Goal: Information Seeking & Learning: Learn about a topic

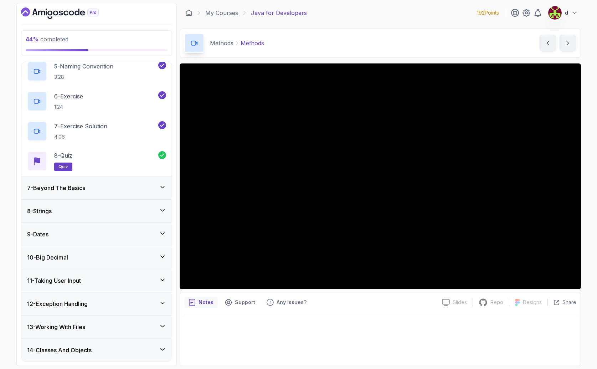
scroll to position [249, 0]
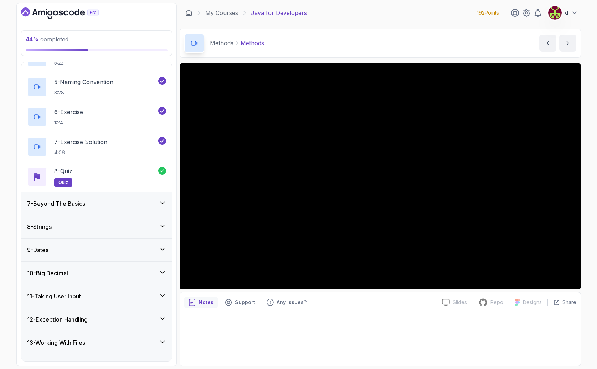
click at [74, 204] on h3 "7 - Beyond The Basics" at bounding box center [56, 203] width 58 height 9
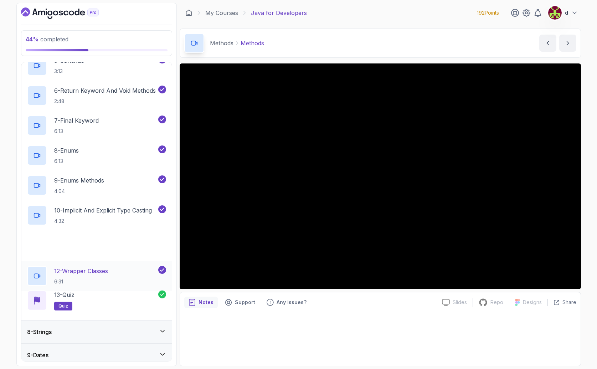
scroll to position [338, 0]
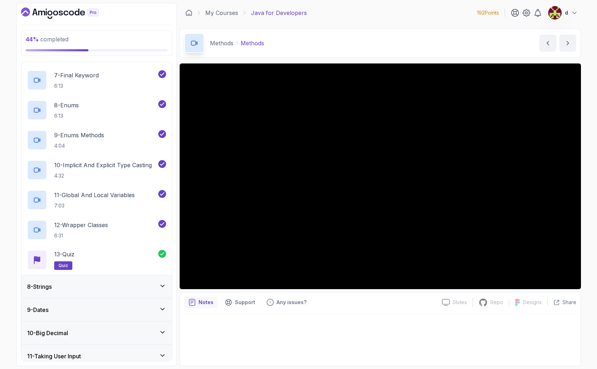
click at [81, 287] on div "8 - Strings" at bounding box center [96, 286] width 139 height 9
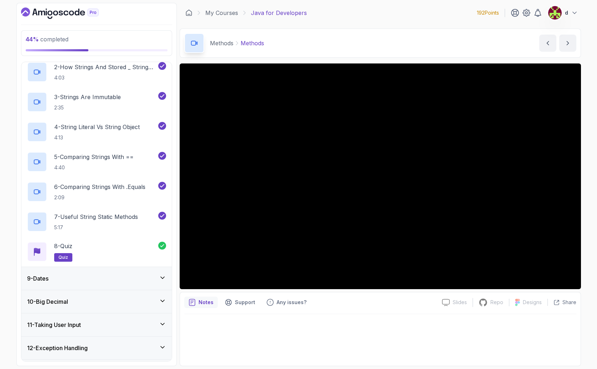
click at [79, 280] on div "9 - Dates" at bounding box center [96, 278] width 139 height 9
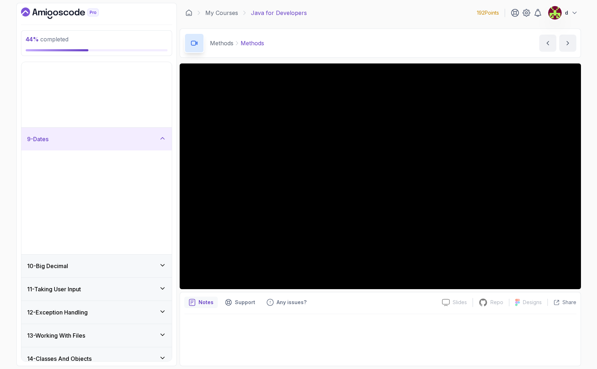
scroll to position [141, 0]
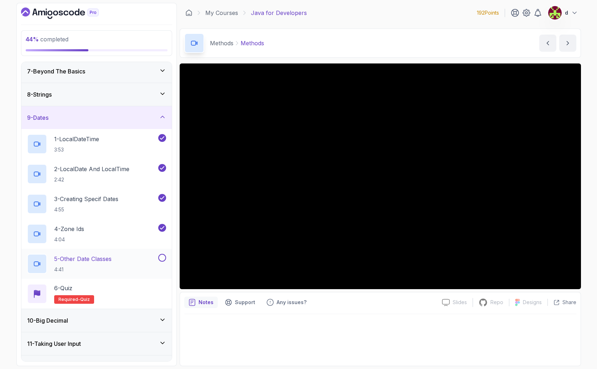
click at [85, 257] on p "5 - Other Date Classes" at bounding box center [82, 259] width 57 height 9
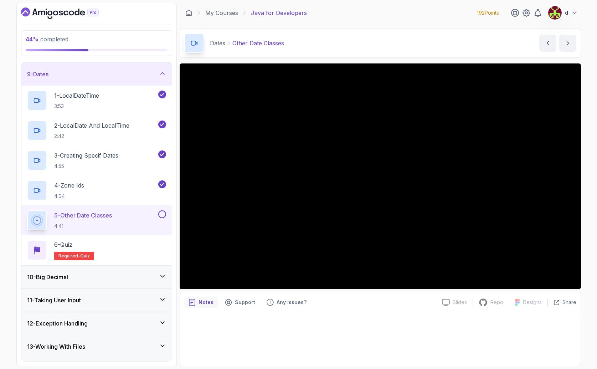
scroll to position [193, 0]
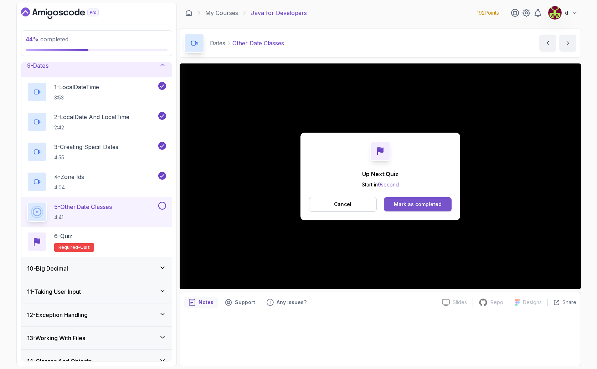
click at [414, 207] on div "Mark as completed" at bounding box center [418, 204] width 48 height 7
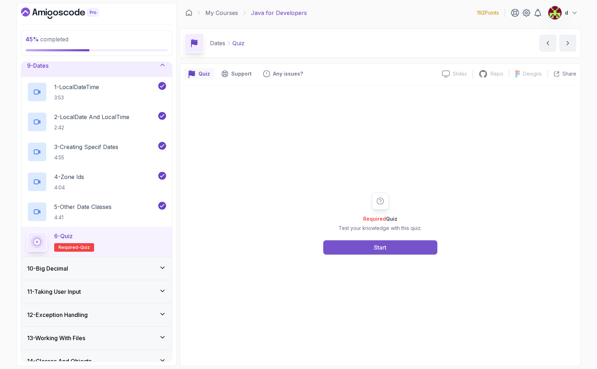
click at [402, 249] on button "Start" at bounding box center [380, 247] width 114 height 14
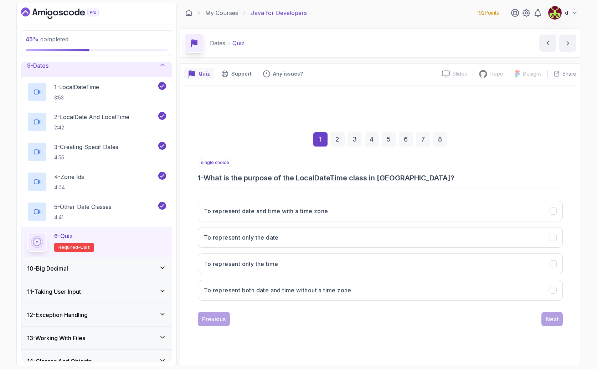
click at [276, 177] on h3 "1 - What is the purpose of the LocalDateTime class in [GEOGRAPHIC_DATA]?" at bounding box center [380, 178] width 365 height 10
click at [362, 175] on h3 "1 - What is the purpose of the LocalDateTime class in [GEOGRAPHIC_DATA]?" at bounding box center [380, 178] width 365 height 10
click at [330, 181] on h3 "1 - What is the purpose of the LocalDateTime class in [GEOGRAPHIC_DATA]?" at bounding box center [380, 178] width 365 height 10
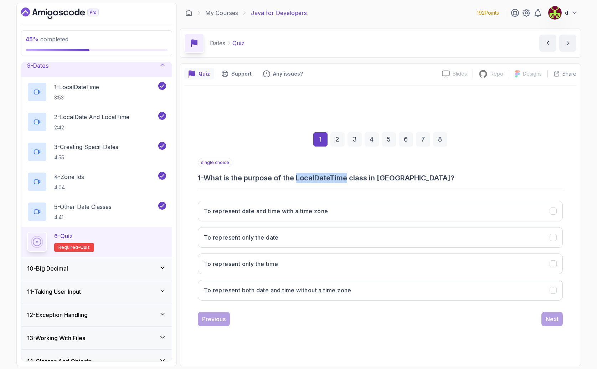
click at [330, 181] on h3 "1 - What is the purpose of the LocalDateTime class in [GEOGRAPHIC_DATA]?" at bounding box center [380, 178] width 365 height 10
click at [271, 173] on h3 "1 - What is the purpose of the LocalDateTime class in [GEOGRAPHIC_DATA]?" at bounding box center [380, 178] width 365 height 10
click at [316, 178] on h3 "1 - What is the purpose of the LocalDateTime class in [GEOGRAPHIC_DATA]?" at bounding box center [380, 178] width 365 height 10
drag, startPoint x: 261, startPoint y: 295, endPoint x: 267, endPoint y: 292, distance: 6.9
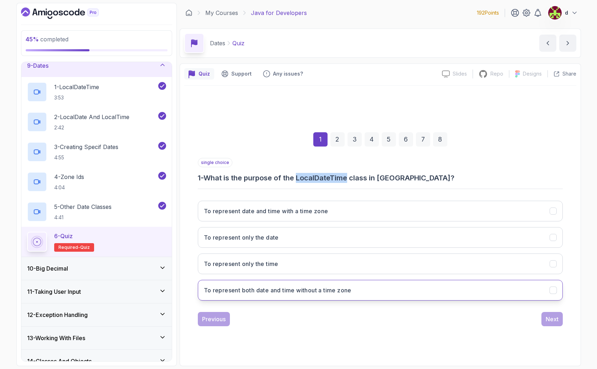
click at [261, 295] on button "To represent both date and time without a time zone" at bounding box center [380, 290] width 365 height 21
click at [546, 320] on div "Next" at bounding box center [552, 319] width 13 height 9
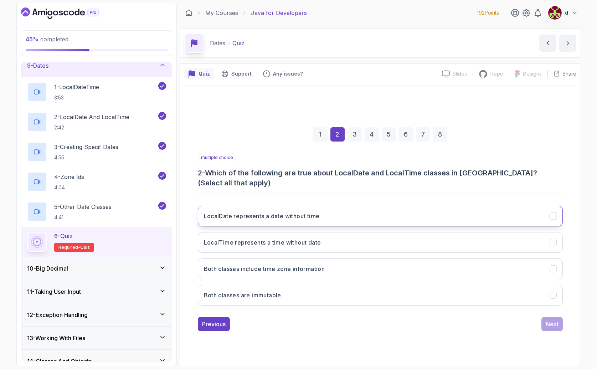
click at [253, 218] on button "LocalDate represents a date without time" at bounding box center [380, 216] width 365 height 21
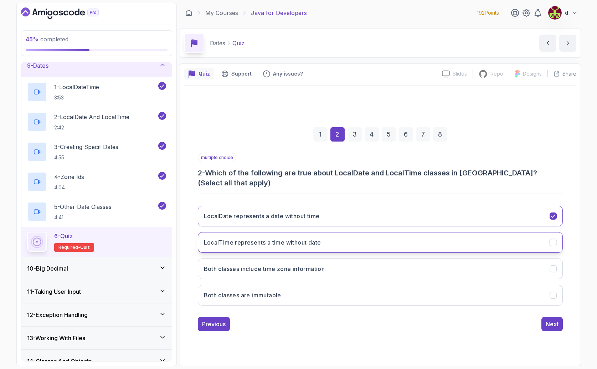
click at [284, 244] on button "LocalTime represents a time without date" at bounding box center [380, 242] width 365 height 21
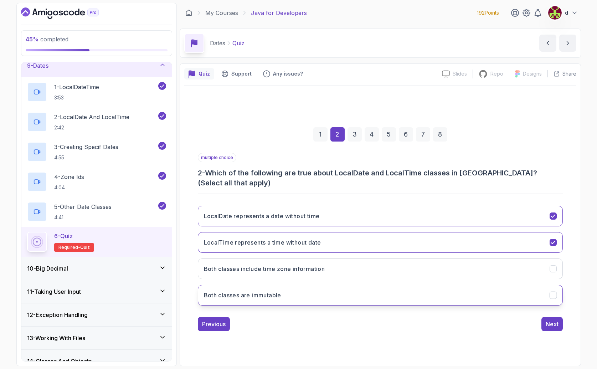
click at [294, 290] on button "Both classes are immutable" at bounding box center [380, 295] width 365 height 21
click at [553, 320] on div "Next" at bounding box center [552, 324] width 13 height 9
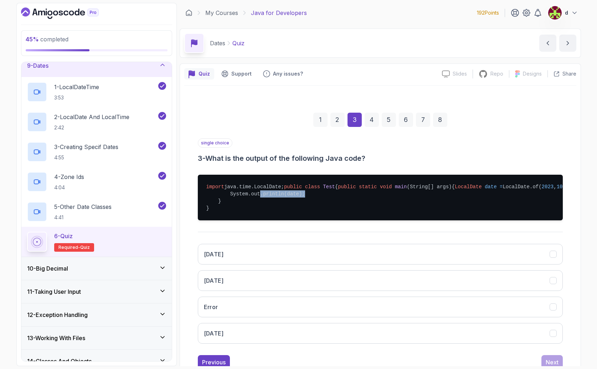
drag, startPoint x: 259, startPoint y: 218, endPoint x: 339, endPoint y: 215, distance: 79.6
click at [339, 215] on pre "import java.time.LocalDate; public class Test { public static void main (String…" at bounding box center [380, 198] width 365 height 46
click at [339, 216] on pre "import java.time.LocalDate; public class Test { public static void main (String…" at bounding box center [380, 198] width 365 height 46
drag, startPoint x: 338, startPoint y: 216, endPoint x: 257, endPoint y: 211, distance: 81.8
click at [240, 210] on pre "import java.time.LocalDate; public class Test { public static void main (String…" at bounding box center [380, 198] width 365 height 46
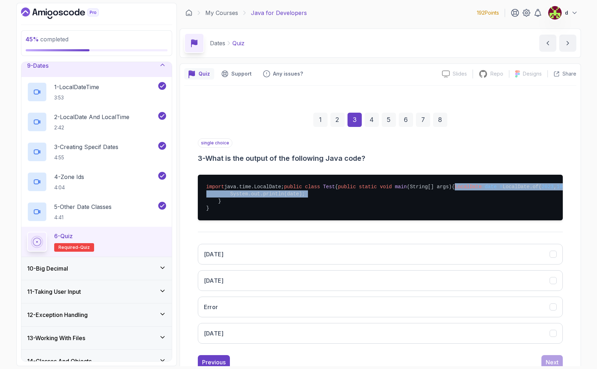
click at [338, 216] on pre "import java.time.LocalDate; public class Test { public static void main (String…" at bounding box center [380, 198] width 365 height 46
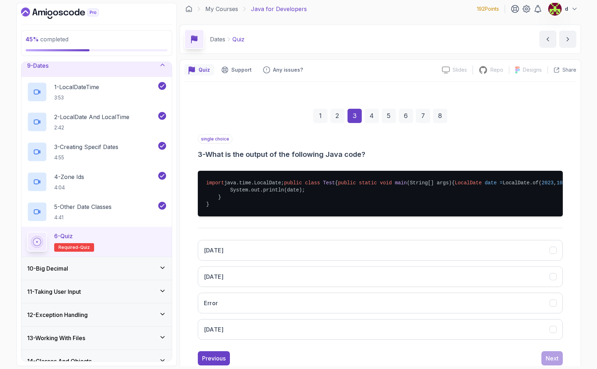
scroll to position [6, 0]
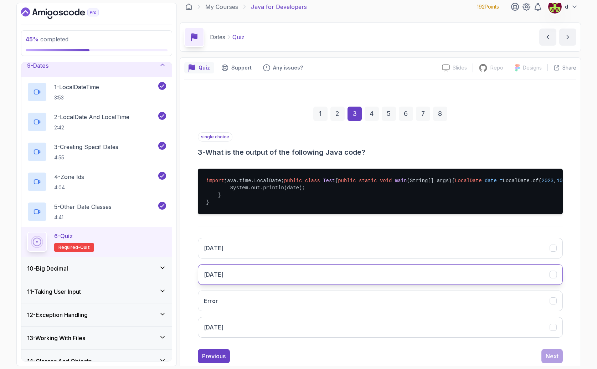
click at [262, 285] on button "[DATE]" at bounding box center [380, 274] width 365 height 21
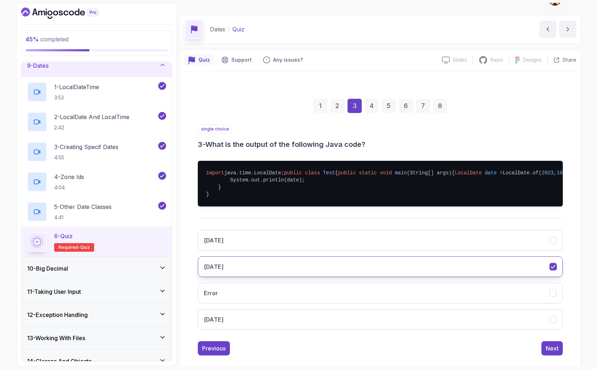
scroll to position [45, 0]
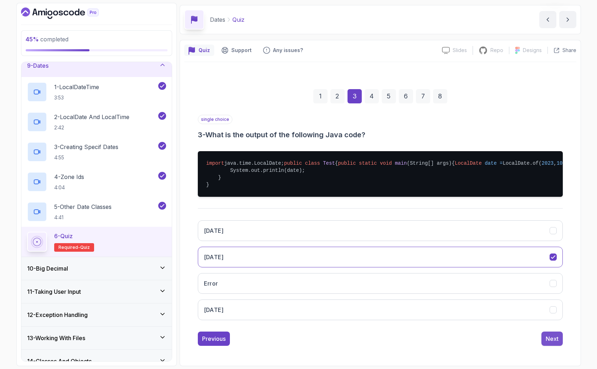
click at [554, 341] on div "Next" at bounding box center [552, 339] width 13 height 9
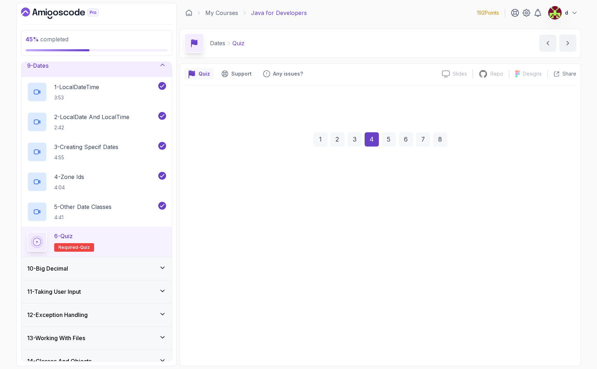
scroll to position [0, 0]
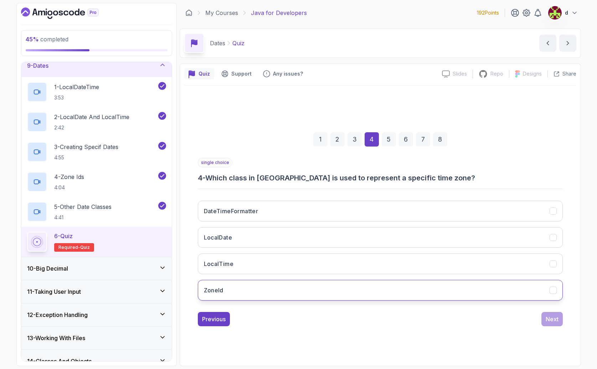
click at [292, 294] on button "ZoneId" at bounding box center [380, 290] width 365 height 21
click at [553, 320] on div "Next" at bounding box center [552, 319] width 13 height 9
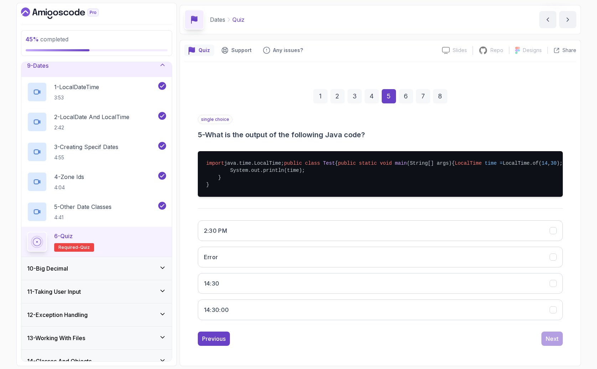
scroll to position [45, 0]
click at [235, 313] on button "14:30:00" at bounding box center [380, 310] width 365 height 21
click at [559, 340] on button "Next" at bounding box center [552, 339] width 21 height 14
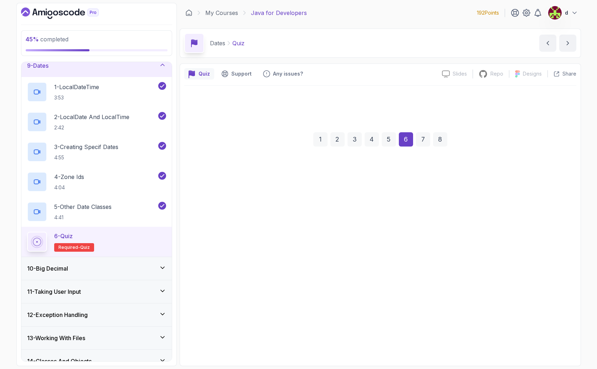
scroll to position [0, 0]
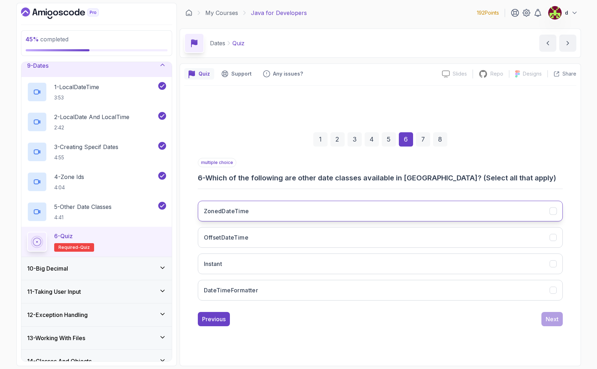
click at [250, 205] on button "ZonedDateTime" at bounding box center [380, 211] width 365 height 21
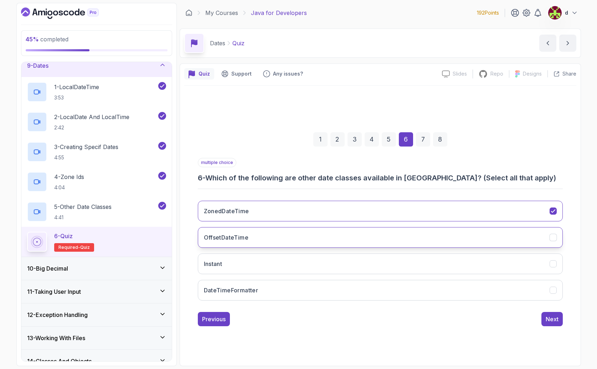
drag, startPoint x: 256, startPoint y: 241, endPoint x: 253, endPoint y: 244, distance: 4.3
click at [256, 241] on button "OffsetDateTime" at bounding box center [380, 237] width 365 height 21
click at [233, 268] on button "Instant" at bounding box center [380, 264] width 365 height 21
click at [564, 321] on div "1 2 3 4 5 6 7 8 multiple choice 6 - Which of the following are other date class…" at bounding box center [380, 223] width 392 height 217
click at [555, 322] on div "Next" at bounding box center [552, 319] width 13 height 9
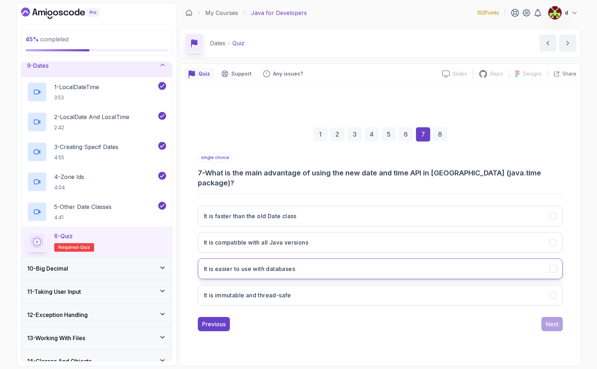
click at [315, 270] on button "It is easier to use with databases" at bounding box center [380, 269] width 365 height 21
click at [346, 247] on button "It is compatible with all Java versions" at bounding box center [380, 242] width 365 height 21
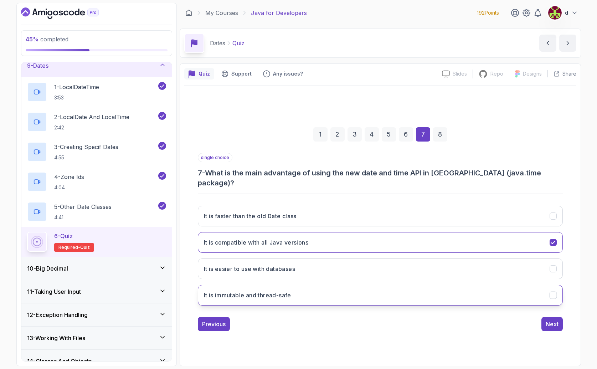
drag, startPoint x: 315, startPoint y: 265, endPoint x: 346, endPoint y: 282, distance: 35.4
click at [315, 265] on button "It is easier to use with databases" at bounding box center [380, 269] width 365 height 21
click at [558, 324] on button "Next" at bounding box center [552, 324] width 21 height 14
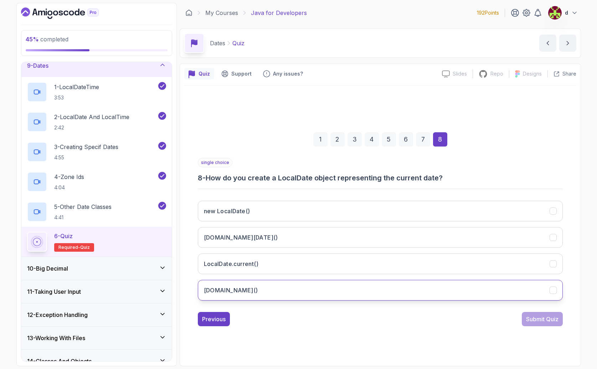
click at [245, 290] on h3 "[DOMAIN_NAME]()" at bounding box center [231, 290] width 54 height 9
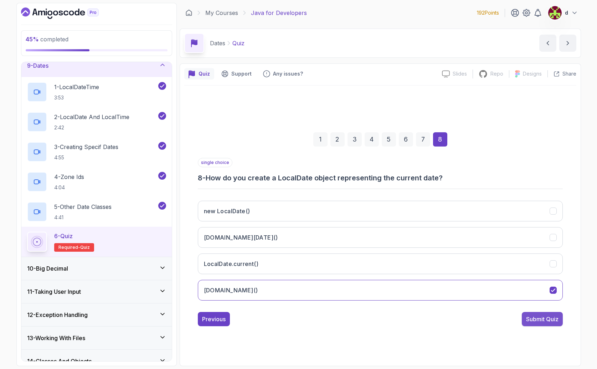
click at [531, 319] on div "Submit Quiz" at bounding box center [542, 319] width 32 height 9
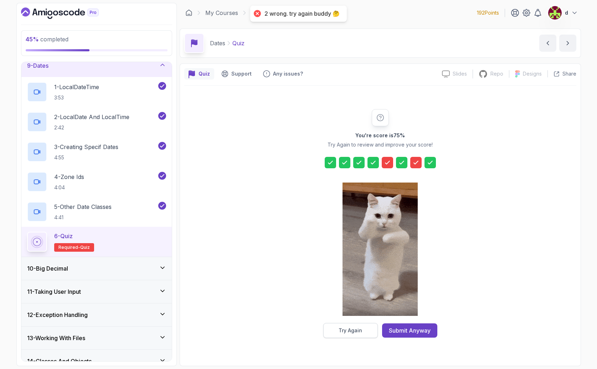
click at [365, 328] on button "Try Again" at bounding box center [350, 330] width 55 height 15
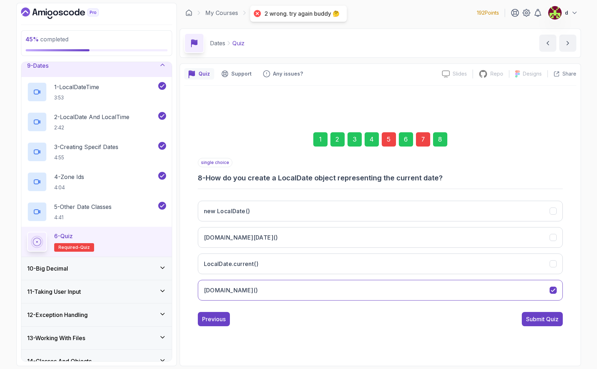
click at [387, 137] on div "5" at bounding box center [389, 139] width 14 height 14
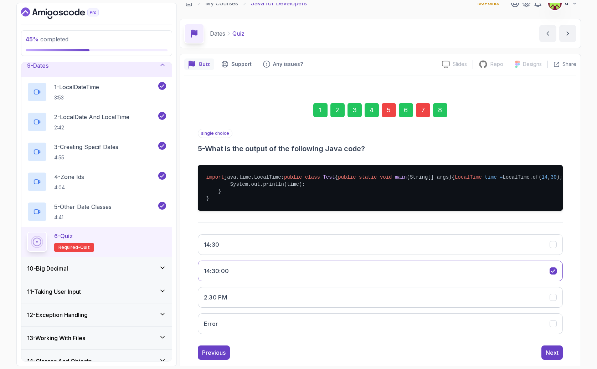
scroll to position [37, 0]
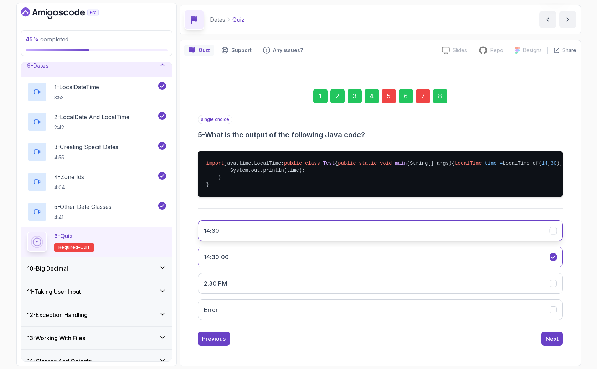
click at [231, 241] on button "14:30" at bounding box center [380, 230] width 365 height 21
click at [547, 343] on div "Next" at bounding box center [552, 339] width 13 height 9
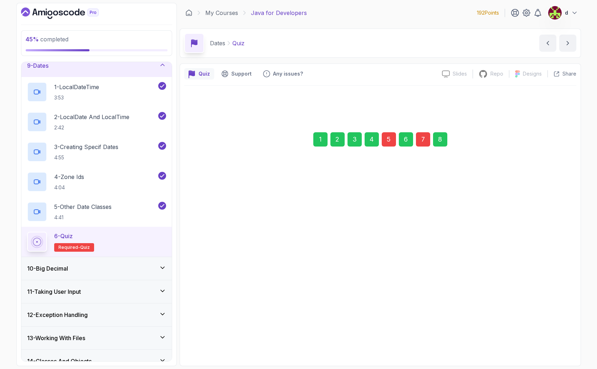
scroll to position [0, 0]
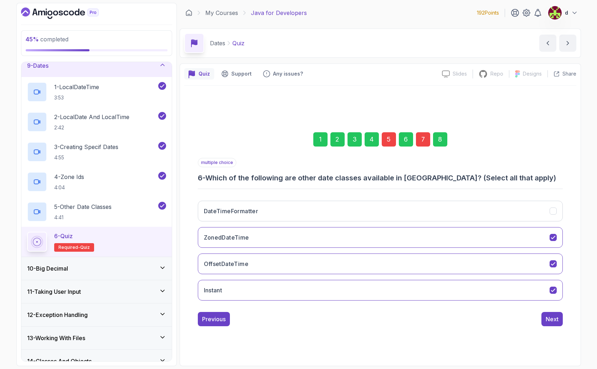
click at [424, 139] on div "7" at bounding box center [423, 139] width 14 height 14
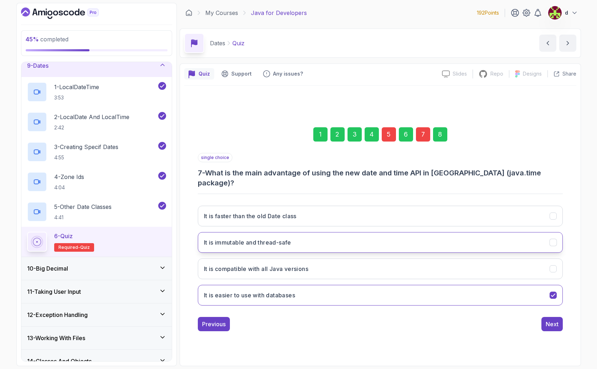
click at [255, 238] on h3 "It is immutable and thread-safe" at bounding box center [247, 242] width 87 height 9
click at [550, 320] on div "Next" at bounding box center [552, 324] width 13 height 9
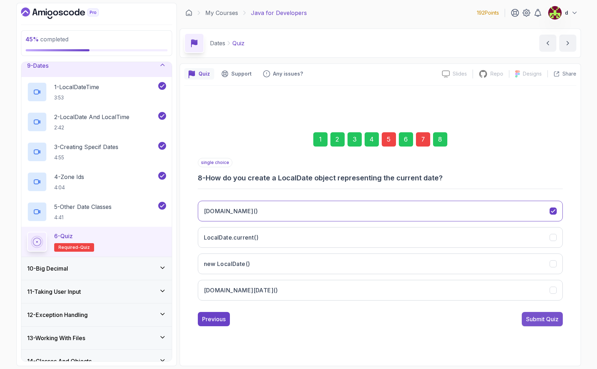
click at [555, 319] on div "Submit Quiz" at bounding box center [542, 319] width 32 height 9
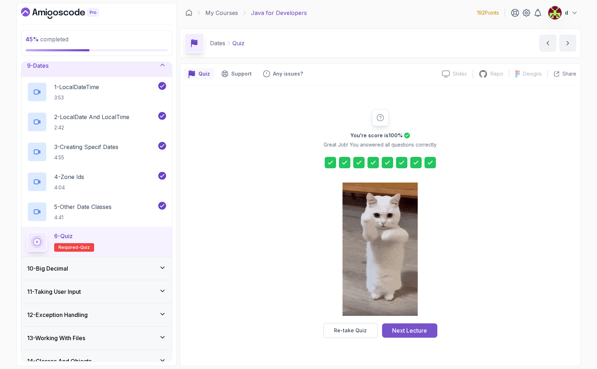
click at [430, 330] on button "Next Lecture" at bounding box center [409, 330] width 55 height 14
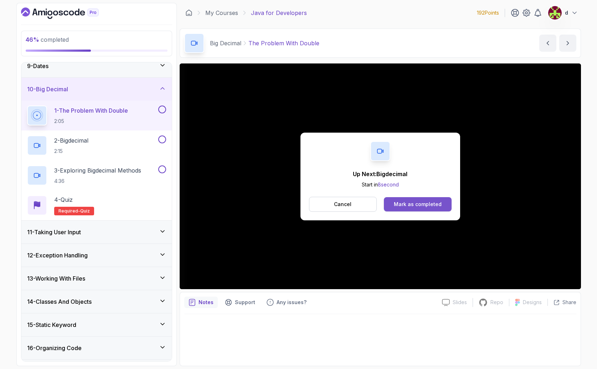
click at [431, 207] on div "Mark as completed" at bounding box center [418, 204] width 48 height 7
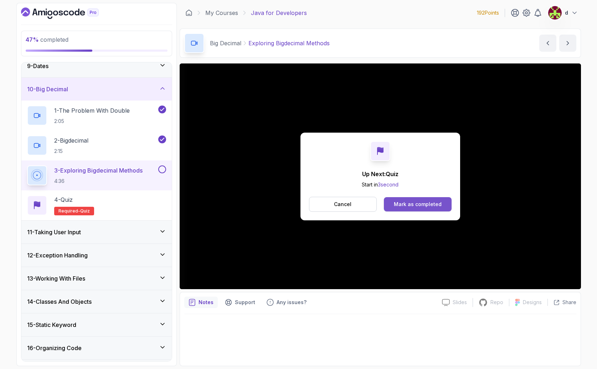
click at [415, 205] on div "Mark as completed" at bounding box center [418, 204] width 48 height 7
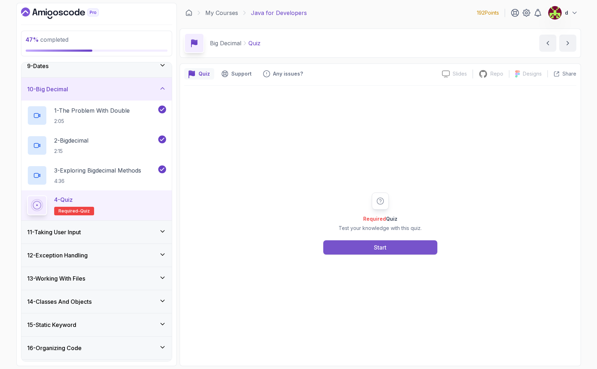
click at [392, 247] on button "Start" at bounding box center [380, 247] width 114 height 14
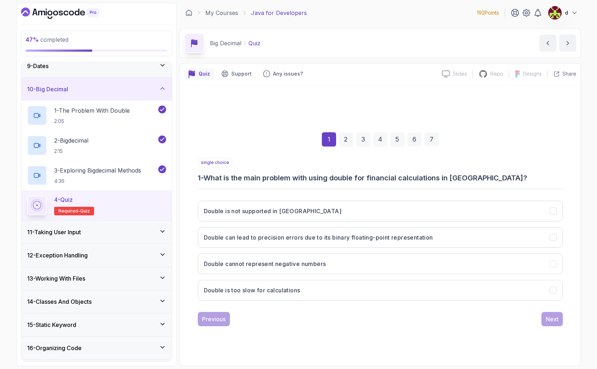
click at [232, 180] on h3 "1 - What is the main problem with using double for financial calculations in [G…" at bounding box center [380, 178] width 365 height 10
click at [233, 180] on h3 "1 - What is the main problem with using double for financial calculations in [G…" at bounding box center [380, 178] width 365 height 10
click at [249, 177] on h3 "1 - What is the main problem with using double for financial calculations in [G…" at bounding box center [380, 178] width 365 height 10
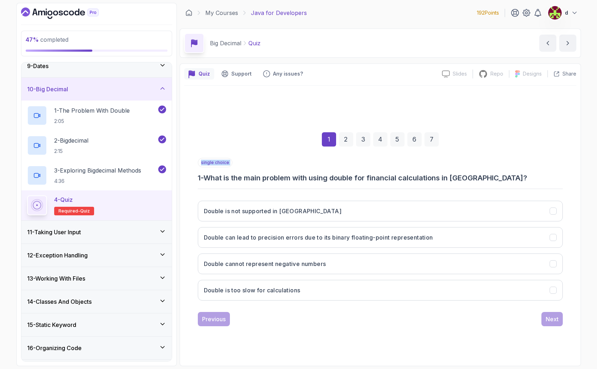
click at [249, 177] on h3 "1 - What is the main problem with using double for financial calculations in [G…" at bounding box center [380, 178] width 365 height 10
click at [291, 239] on h3 "Double can lead to precision errors due to its binary floating-point representa…" at bounding box center [318, 237] width 229 height 9
click at [552, 318] on div "Next" at bounding box center [552, 319] width 13 height 9
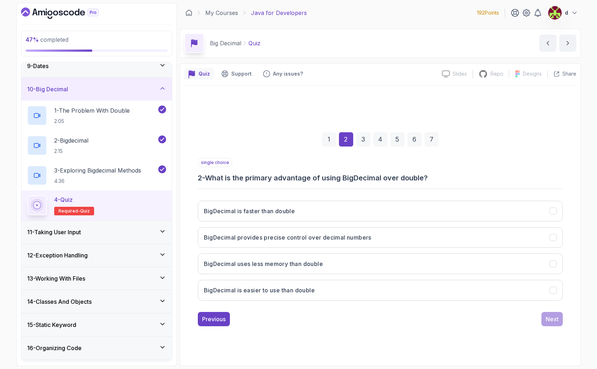
click at [239, 178] on h3 "2 - What is the primary advantage of using BigDecimal over double?" at bounding box center [380, 178] width 365 height 10
click at [321, 240] on h3 "BigDecimal provides precise control over decimal numbers" at bounding box center [288, 237] width 168 height 9
click at [556, 317] on div "Next" at bounding box center [552, 319] width 13 height 9
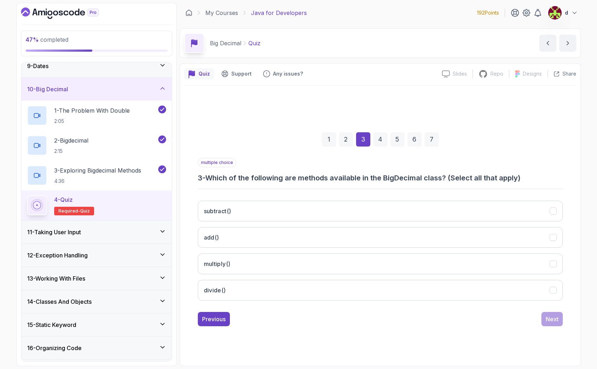
click at [267, 178] on h3 "3 - Which of the following are methods available in the BigDecimal class? (Sele…" at bounding box center [380, 178] width 365 height 10
click at [257, 215] on button "subtract()" at bounding box center [380, 211] width 365 height 21
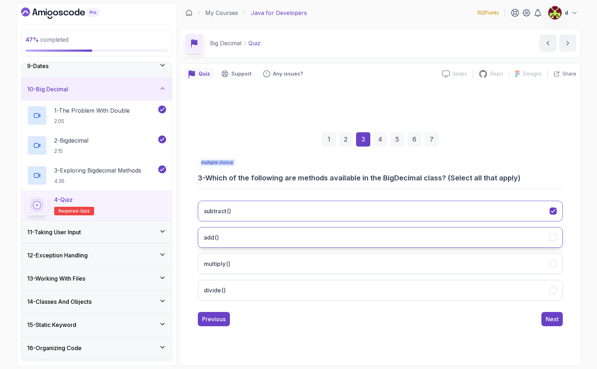
click at [257, 236] on button "add()" at bounding box center [380, 237] width 365 height 21
click at [259, 266] on button "multiply()" at bounding box center [380, 264] width 365 height 21
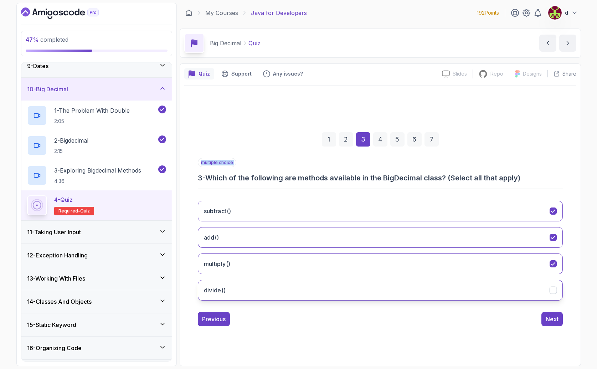
click at [268, 287] on button "divide()" at bounding box center [380, 290] width 365 height 21
click at [560, 313] on button "Next" at bounding box center [552, 319] width 21 height 14
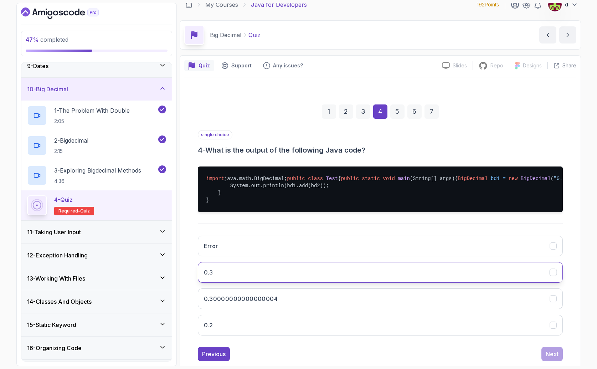
click at [236, 283] on button "0.3" at bounding box center [380, 272] width 365 height 21
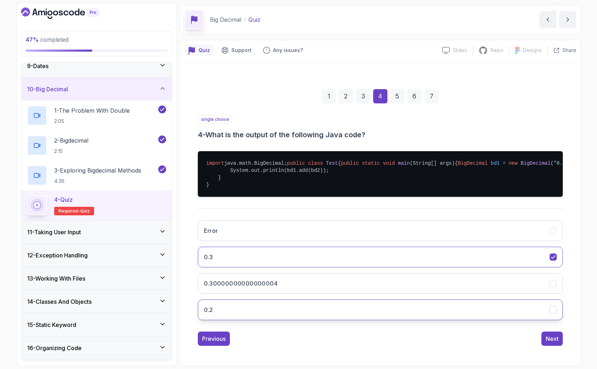
scroll to position [52, 0]
click at [557, 341] on div "Next" at bounding box center [552, 339] width 13 height 9
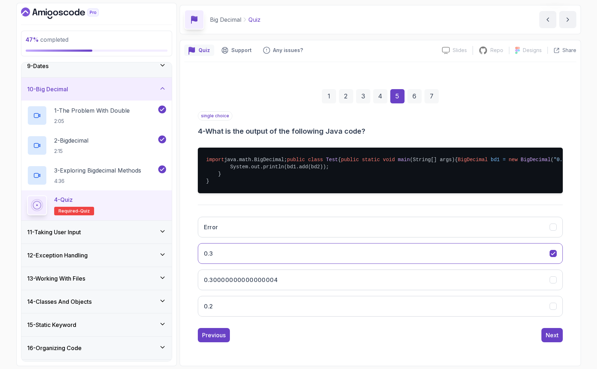
scroll to position [0, 0]
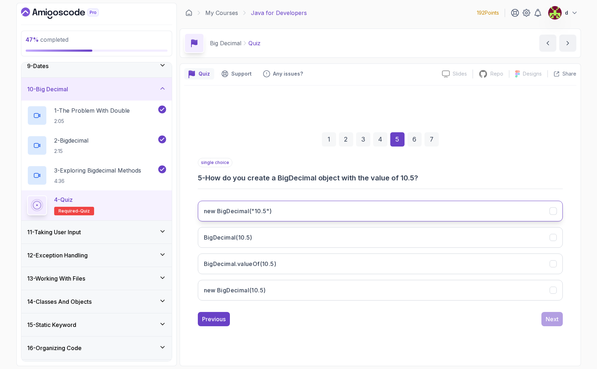
click at [308, 213] on button "new BigDecimal("10.5")" at bounding box center [380, 211] width 365 height 21
click at [532, 320] on div "Previous Next" at bounding box center [380, 319] width 365 height 14
click at [553, 319] on div "Next" at bounding box center [552, 319] width 13 height 9
click at [290, 211] on button "new BigDecimal(doubleValue)" at bounding box center [380, 211] width 365 height 21
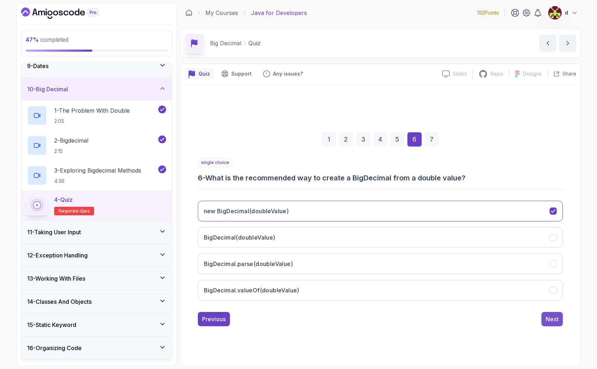
click at [548, 319] on div "Next" at bounding box center [552, 319] width 13 height 9
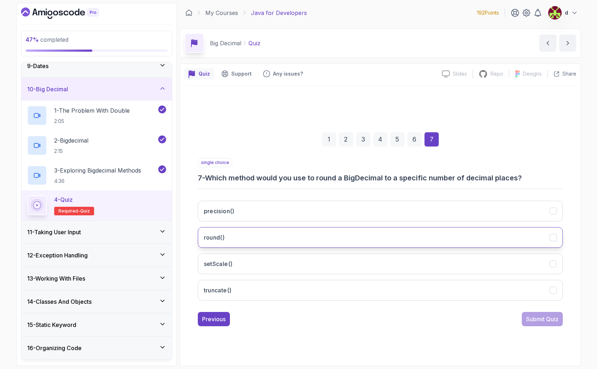
click at [232, 241] on button "round()" at bounding box center [380, 237] width 365 height 21
click at [534, 315] on div "Submit Quiz" at bounding box center [542, 319] width 32 height 9
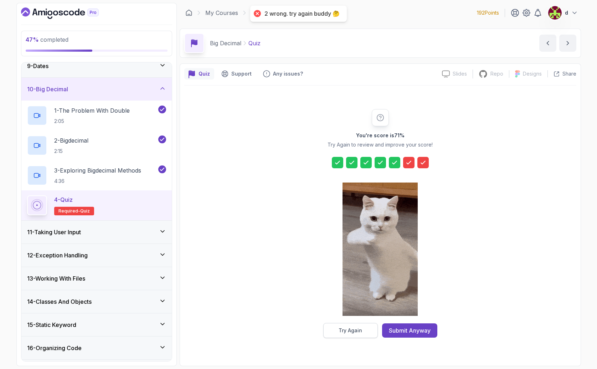
click at [355, 330] on div "Try Again" at bounding box center [351, 330] width 24 height 7
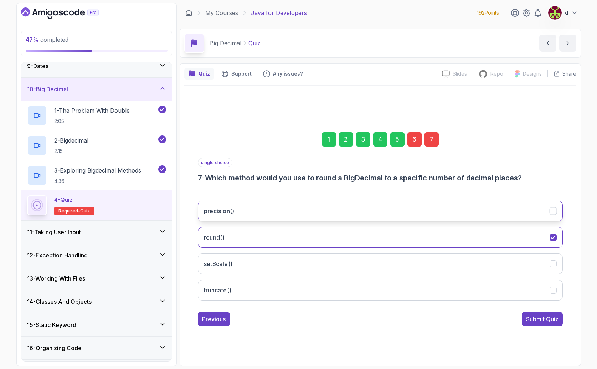
click at [257, 211] on button "precision()" at bounding box center [380, 211] width 365 height 21
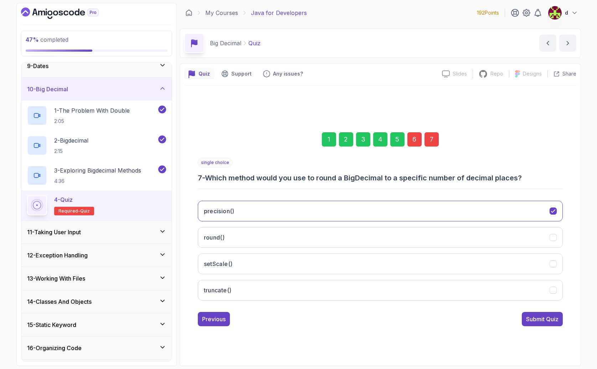
click at [415, 138] on div "6" at bounding box center [415, 139] width 14 height 14
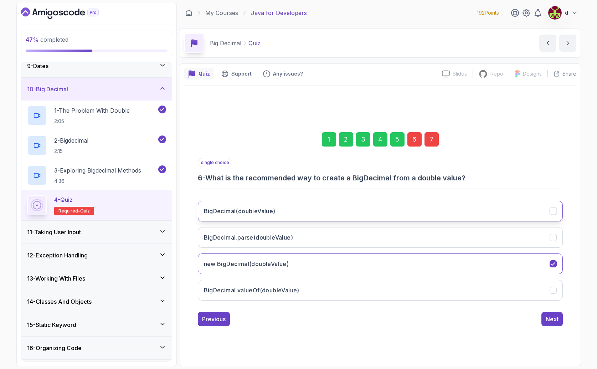
click at [289, 213] on button "BigDecimal(doubleValue)" at bounding box center [380, 211] width 365 height 21
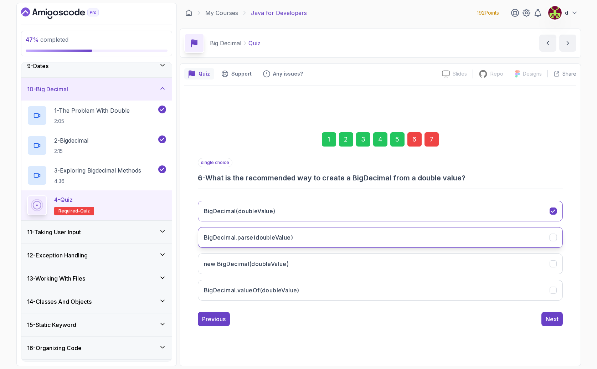
click at [338, 244] on button "BigDecimal.parse(doubleValue)" at bounding box center [380, 237] width 365 height 21
click at [549, 317] on div "Next" at bounding box center [552, 319] width 13 height 9
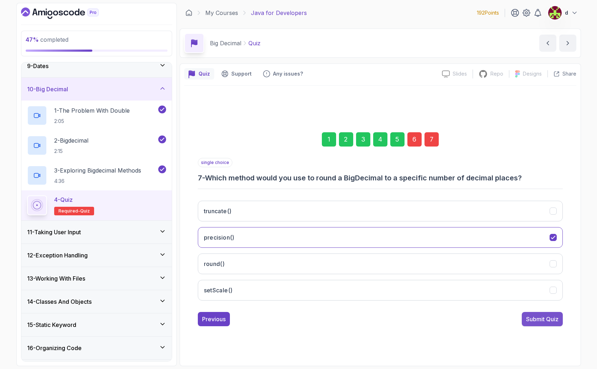
click at [551, 321] on div "Submit Quiz" at bounding box center [542, 319] width 32 height 9
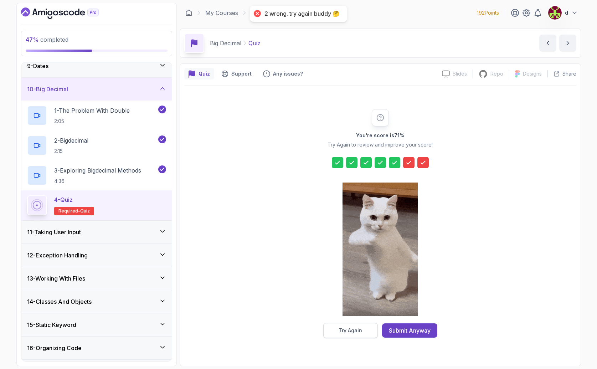
click at [356, 327] on div "Try Again" at bounding box center [351, 330] width 24 height 7
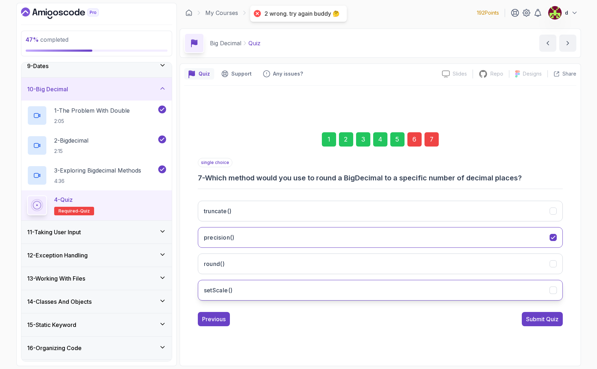
click at [279, 297] on button "setScale()" at bounding box center [380, 290] width 365 height 21
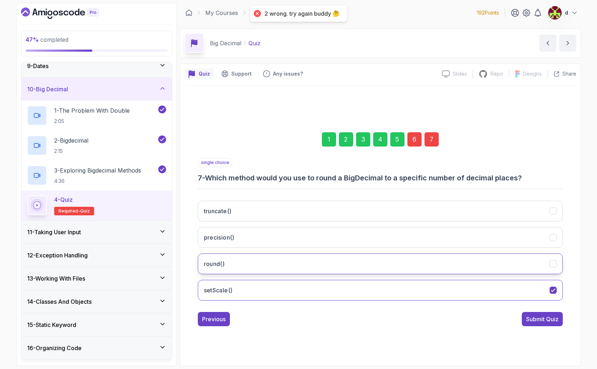
click at [248, 259] on button "round()" at bounding box center [380, 264] width 365 height 21
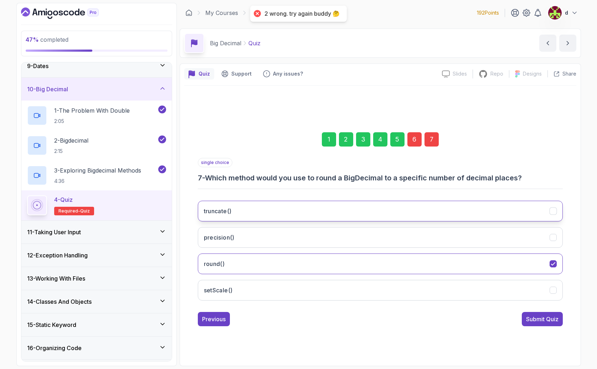
click at [241, 204] on button "truncate()" at bounding box center [380, 211] width 365 height 21
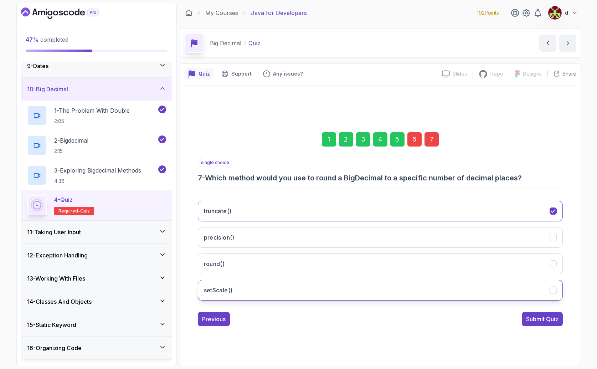
click at [267, 282] on button "setScale()" at bounding box center [380, 290] width 365 height 21
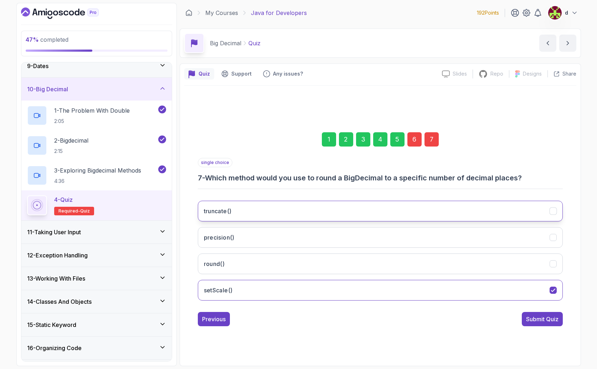
click at [250, 204] on button "truncate()" at bounding box center [380, 211] width 365 height 21
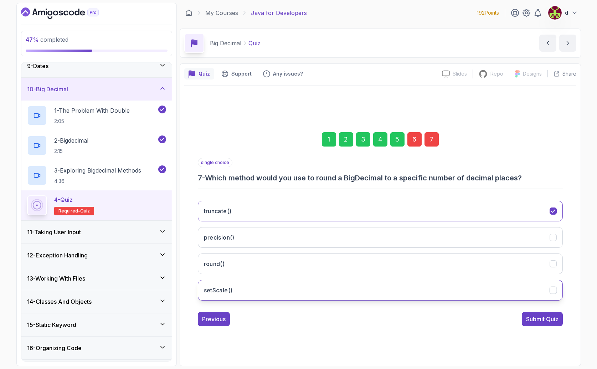
click at [289, 292] on button "setScale()" at bounding box center [380, 290] width 365 height 21
click at [541, 320] on div "Submit Quiz" at bounding box center [542, 319] width 32 height 9
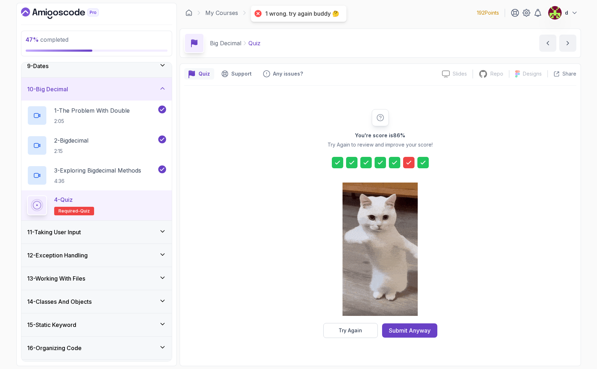
click at [405, 164] on icon at bounding box center [408, 162] width 7 height 7
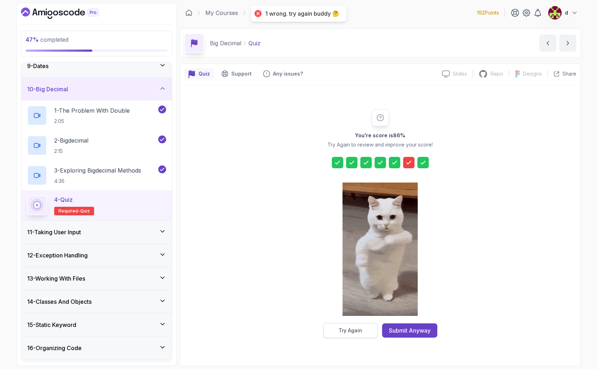
click at [359, 331] on div "Try Again" at bounding box center [351, 330] width 24 height 7
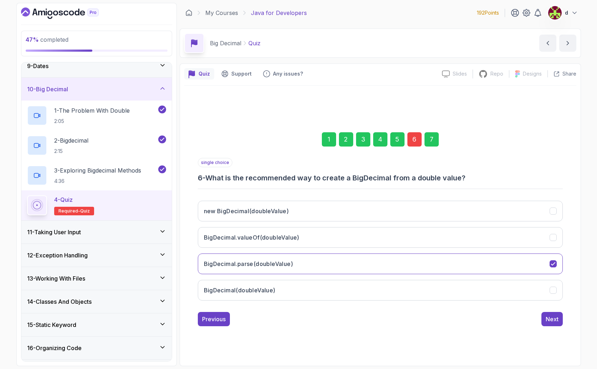
click at [416, 142] on div "6" at bounding box center [415, 139] width 14 height 14
click at [413, 143] on div "6" at bounding box center [415, 139] width 14 height 14
click at [302, 292] on button "BigDecimal(doubleValue)" at bounding box center [380, 290] width 365 height 21
click at [303, 240] on button "BigDecimal.valueOf(doubleValue)" at bounding box center [380, 237] width 365 height 21
click at [557, 319] on div "Next" at bounding box center [552, 319] width 13 height 9
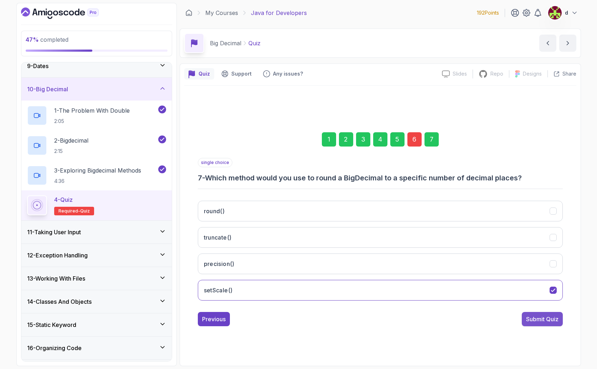
click at [545, 316] on div "Submit Quiz" at bounding box center [542, 319] width 32 height 9
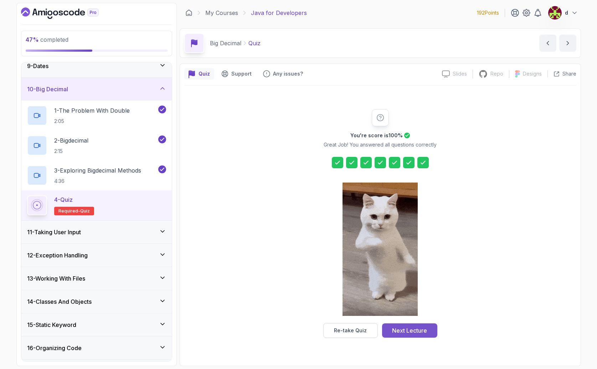
click at [427, 328] on div "Next Lecture" at bounding box center [409, 330] width 35 height 9
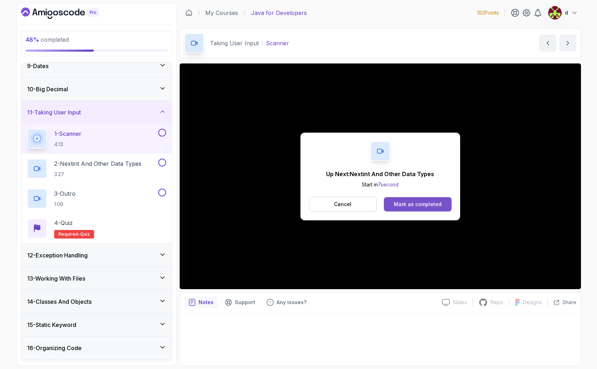
click at [431, 208] on button "Mark as completed" at bounding box center [417, 204] width 67 height 14
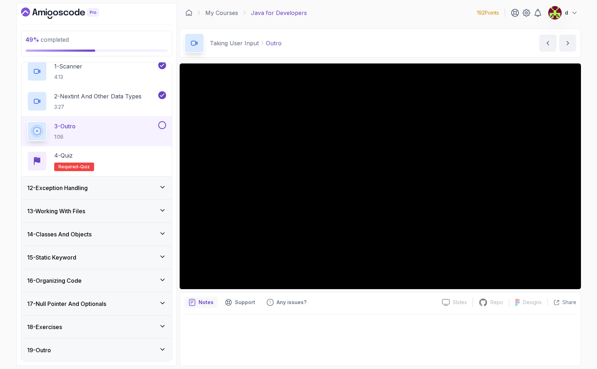
scroll to position [261, 0]
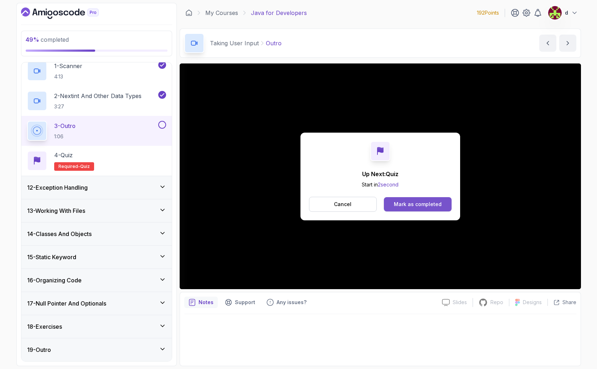
click at [408, 206] on div "Mark as completed" at bounding box center [418, 204] width 48 height 7
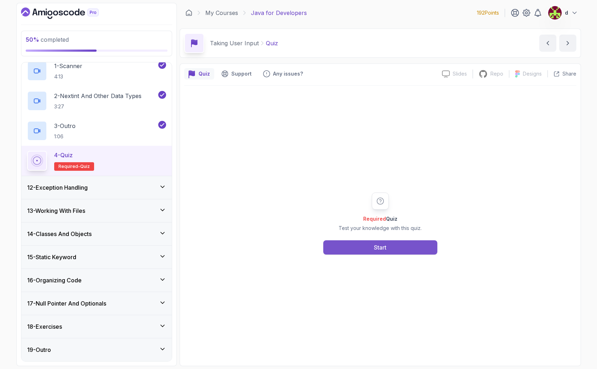
click at [395, 243] on button "Start" at bounding box center [380, 247] width 114 height 14
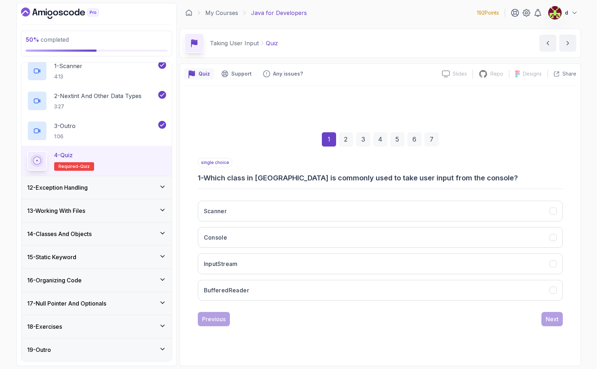
click at [319, 180] on h3 "1 - Which class in [GEOGRAPHIC_DATA] is commonly used to take user input from t…" at bounding box center [380, 178] width 365 height 10
drag, startPoint x: 319, startPoint y: 180, endPoint x: 332, endPoint y: 187, distance: 14.5
click at [320, 180] on h3 "1 - Which class in [GEOGRAPHIC_DATA] is commonly used to take user input from t…" at bounding box center [380, 178] width 365 height 10
click at [334, 211] on button "Scanner" at bounding box center [380, 211] width 365 height 21
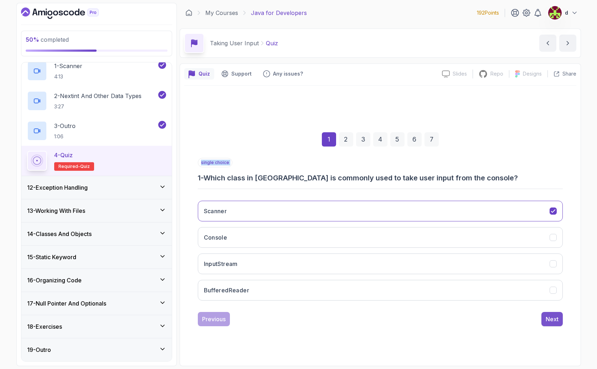
click at [558, 321] on div "Next" at bounding box center [552, 319] width 13 height 9
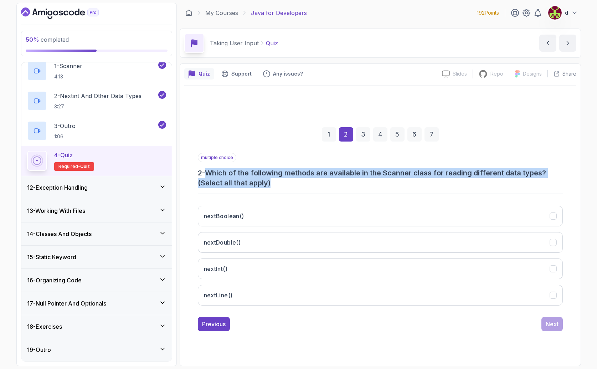
drag, startPoint x: 321, startPoint y: 183, endPoint x: 212, endPoint y: 172, distance: 109.7
click at [212, 172] on h3 "2 - Which of the following methods are available in the Scanner class for readi…" at bounding box center [380, 178] width 365 height 20
click at [285, 175] on h3 "2 - Which of the following methods are available in the Scanner class for readi…" at bounding box center [380, 178] width 365 height 20
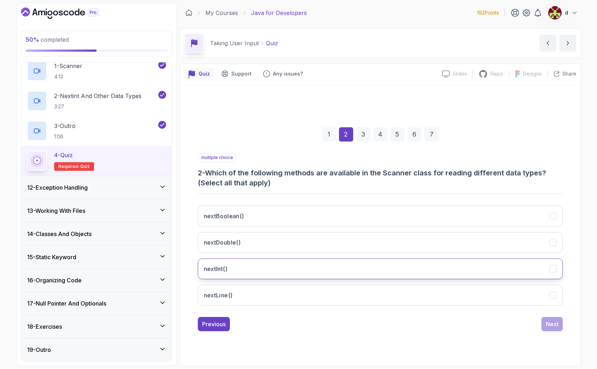
click at [234, 270] on button "nextInt()" at bounding box center [380, 269] width 365 height 21
click at [243, 294] on button "nextLine()" at bounding box center [380, 295] width 365 height 21
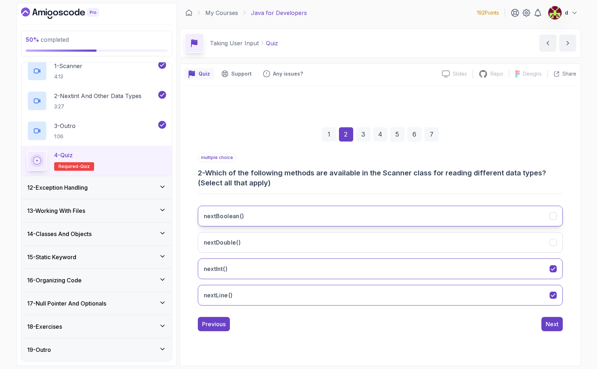
click at [269, 214] on button "nextBoolean()" at bounding box center [380, 216] width 365 height 21
click at [550, 317] on button "Next" at bounding box center [552, 324] width 21 height 14
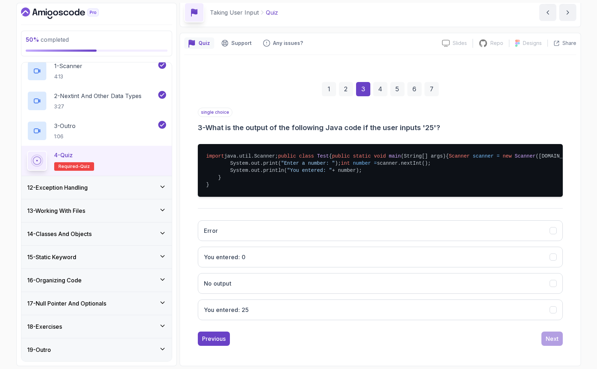
scroll to position [59, 0]
click at [278, 313] on button "You entered: 25" at bounding box center [380, 310] width 365 height 21
click at [548, 335] on div "Next" at bounding box center [552, 339] width 13 height 9
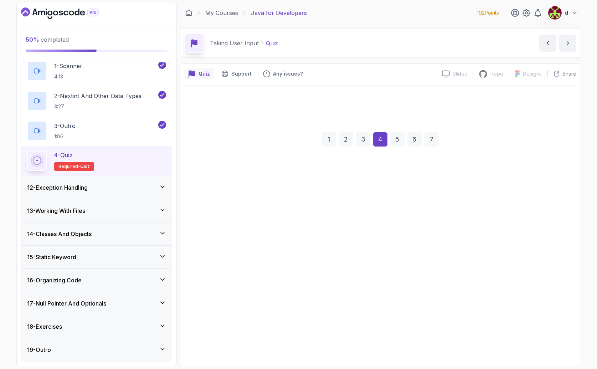
scroll to position [0, 0]
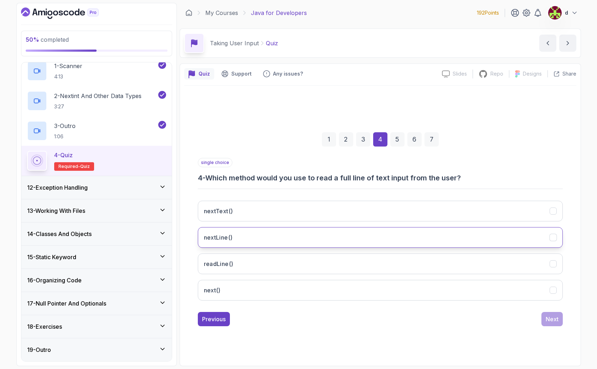
click at [269, 234] on button "nextLine()" at bounding box center [380, 237] width 365 height 21
click at [551, 316] on div "Next" at bounding box center [552, 319] width 13 height 9
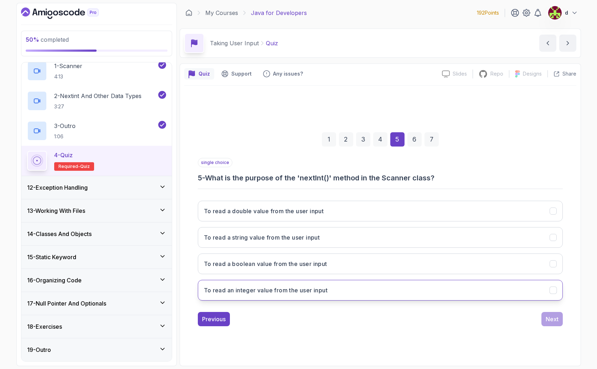
click at [323, 297] on button "To read an integer value from the user input" at bounding box center [380, 290] width 365 height 21
click at [560, 319] on button "Next" at bounding box center [552, 319] width 21 height 14
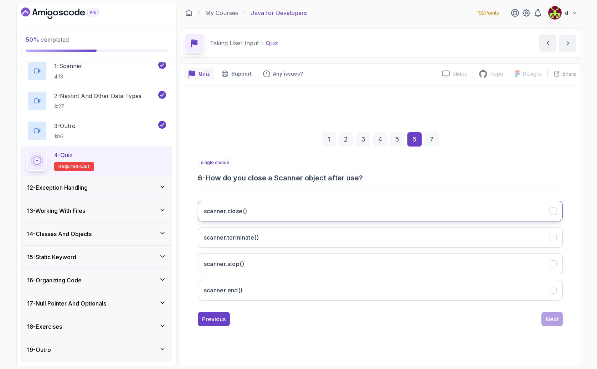
click at [274, 207] on button "scanner.close()" at bounding box center [380, 211] width 365 height 21
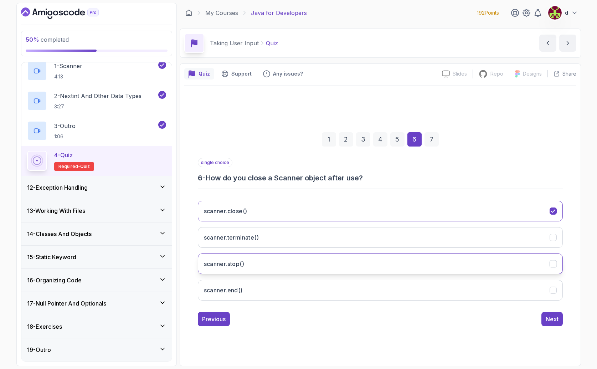
click at [428, 272] on button "scanner.stop()" at bounding box center [380, 264] width 365 height 21
click at [408, 282] on button "scanner.end()" at bounding box center [380, 290] width 365 height 21
click at [404, 266] on button "scanner.stop()" at bounding box center [380, 264] width 365 height 21
click at [409, 284] on button "scanner.end()" at bounding box center [380, 290] width 365 height 21
drag, startPoint x: 538, startPoint y: 315, endPoint x: 545, endPoint y: 313, distance: 6.4
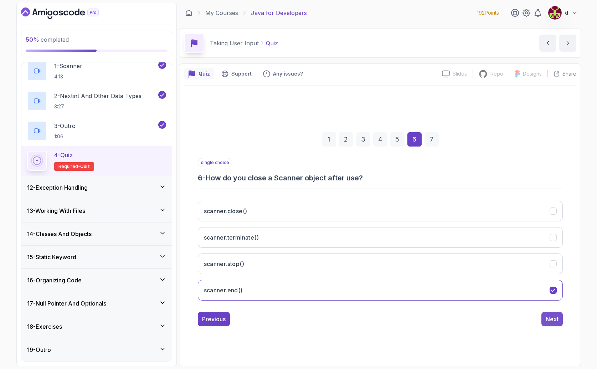
click at [543, 313] on div "Previous Next" at bounding box center [380, 319] width 365 height 14
click at [548, 314] on button "Next" at bounding box center [552, 319] width 21 height 14
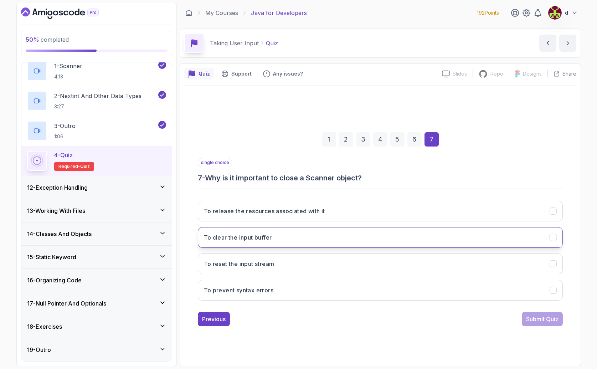
drag, startPoint x: 311, startPoint y: 241, endPoint x: 307, endPoint y: 243, distance: 4.5
click at [311, 241] on button "To clear the input buffer" at bounding box center [380, 237] width 365 height 21
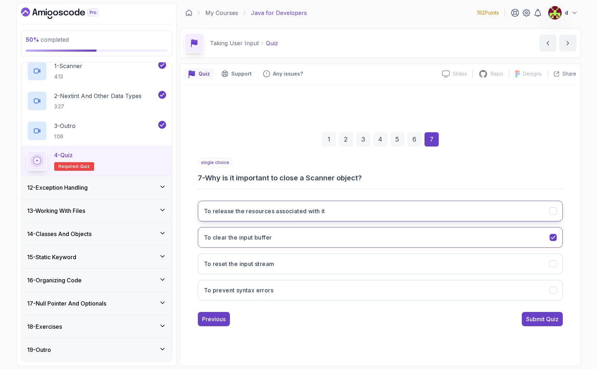
drag, startPoint x: 316, startPoint y: 205, endPoint x: 315, endPoint y: 213, distance: 8.0
click at [315, 209] on button "To release the resources associated with it" at bounding box center [380, 211] width 365 height 21
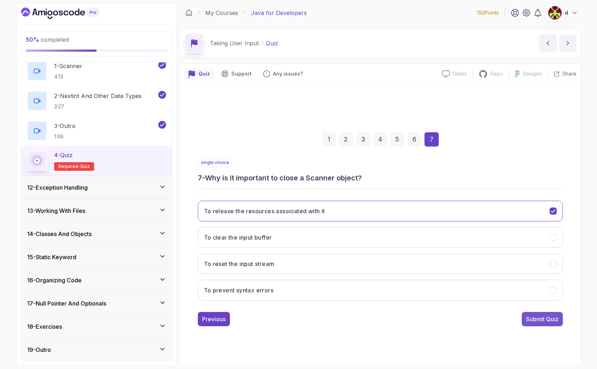
click at [541, 316] on div "Submit Quiz" at bounding box center [542, 319] width 32 height 9
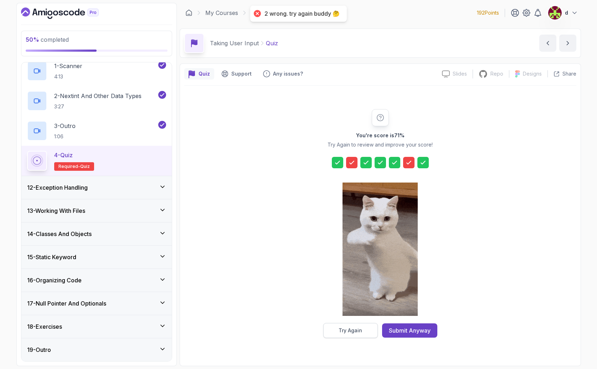
click at [362, 332] on div "Try Again" at bounding box center [351, 330] width 24 height 7
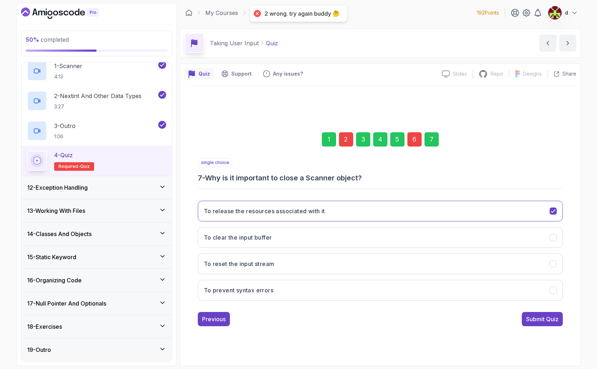
click at [344, 140] on div "2" at bounding box center [346, 139] width 14 height 14
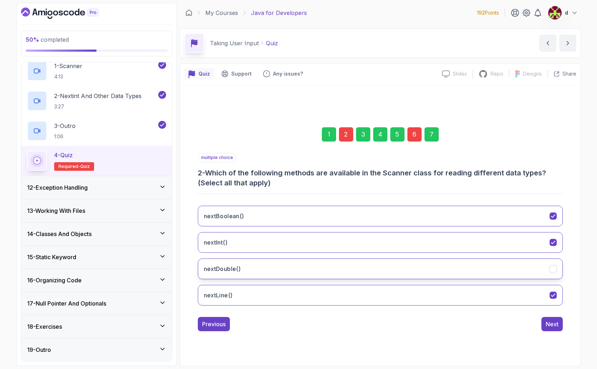
drag, startPoint x: 311, startPoint y: 276, endPoint x: 317, endPoint y: 275, distance: 6.0
click at [314, 276] on button "nextDouble()" at bounding box center [380, 269] width 365 height 21
click at [318, 267] on button "nextDouble()" at bounding box center [380, 269] width 365 height 21
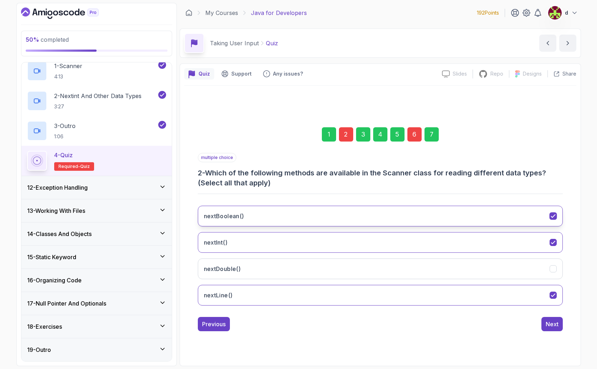
click at [307, 215] on button "nextBoolean()" at bounding box center [380, 216] width 365 height 21
click at [411, 132] on div "6" at bounding box center [415, 134] width 14 height 14
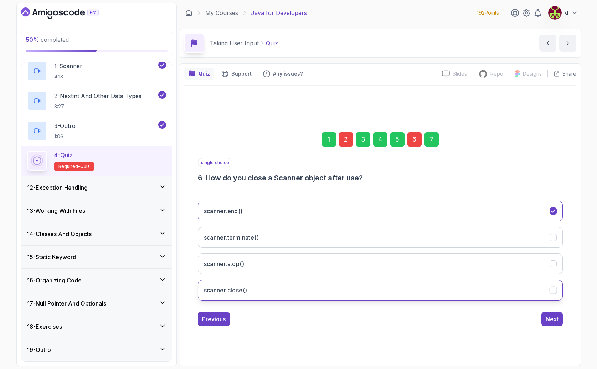
click at [282, 290] on button "scanner.close()" at bounding box center [380, 290] width 365 height 21
click at [556, 321] on div "Next" at bounding box center [552, 319] width 13 height 9
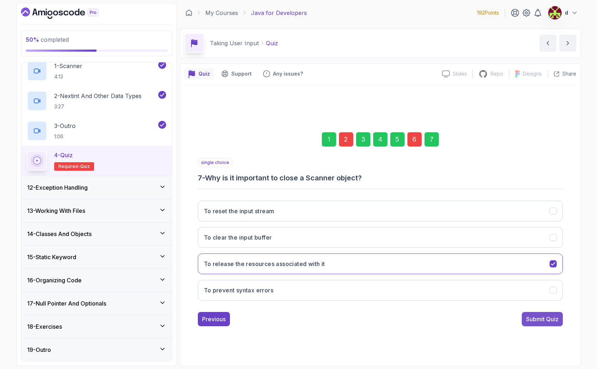
click at [550, 318] on div "Submit Quiz" at bounding box center [542, 319] width 32 height 9
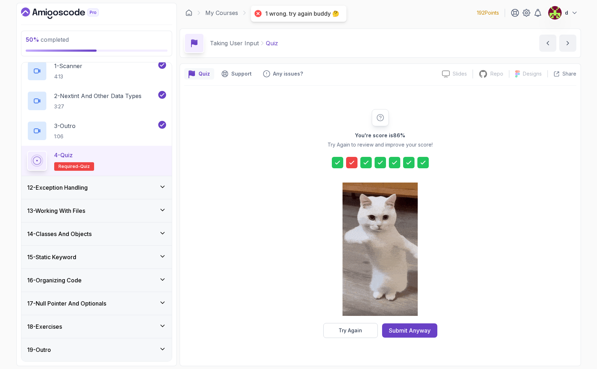
click at [348, 158] on div at bounding box center [351, 162] width 11 height 11
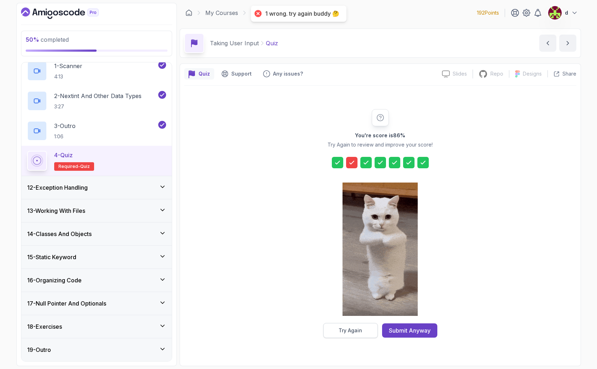
click at [362, 331] on div "Try Again" at bounding box center [351, 330] width 24 height 7
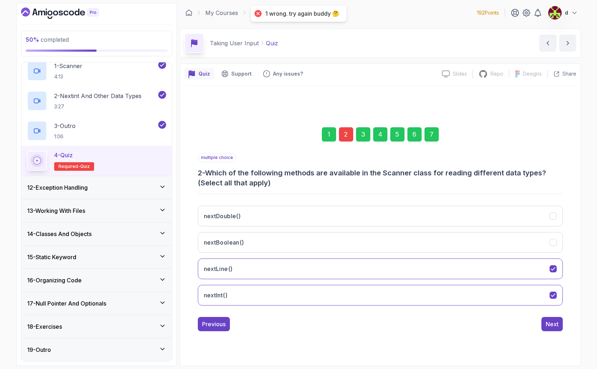
click at [346, 139] on div "2" at bounding box center [346, 134] width 14 height 14
drag, startPoint x: 332, startPoint y: 240, endPoint x: 333, endPoint y: 236, distance: 4.3
click at [333, 240] on button "nextBoolean()" at bounding box center [380, 242] width 365 height 21
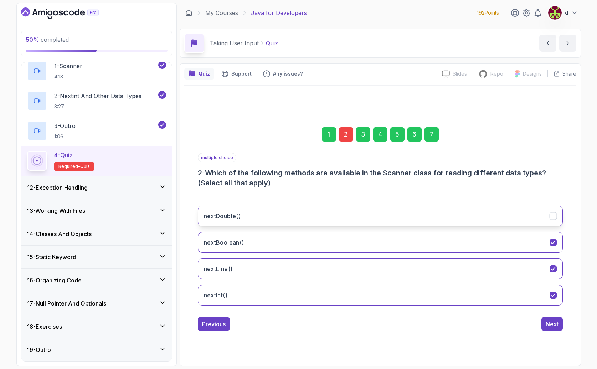
click at [328, 213] on button "nextDouble()" at bounding box center [380, 216] width 365 height 21
click at [429, 132] on div "7" at bounding box center [432, 134] width 14 height 14
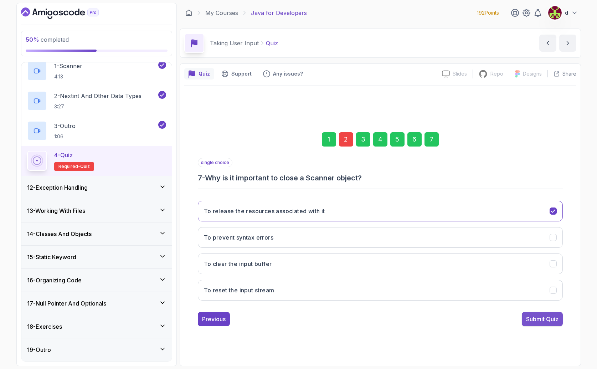
click at [541, 314] on button "Submit Quiz" at bounding box center [542, 319] width 41 height 14
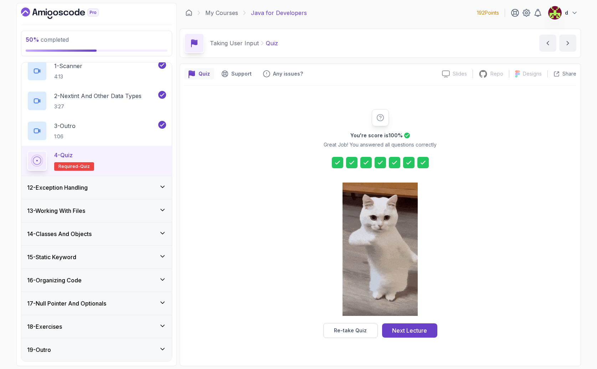
click at [417, 334] on div "Next Lecture" at bounding box center [409, 330] width 35 height 9
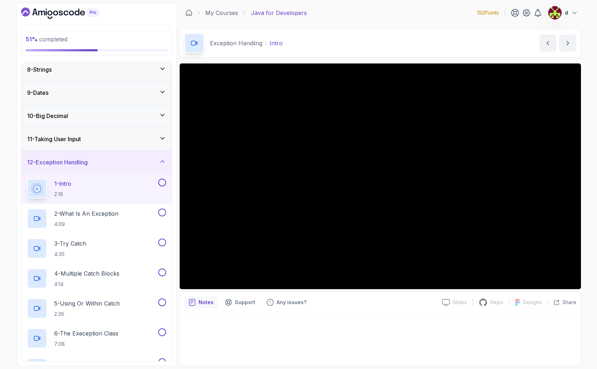
scroll to position [158, 0]
